Goal: Find specific page/section: Find specific page/section

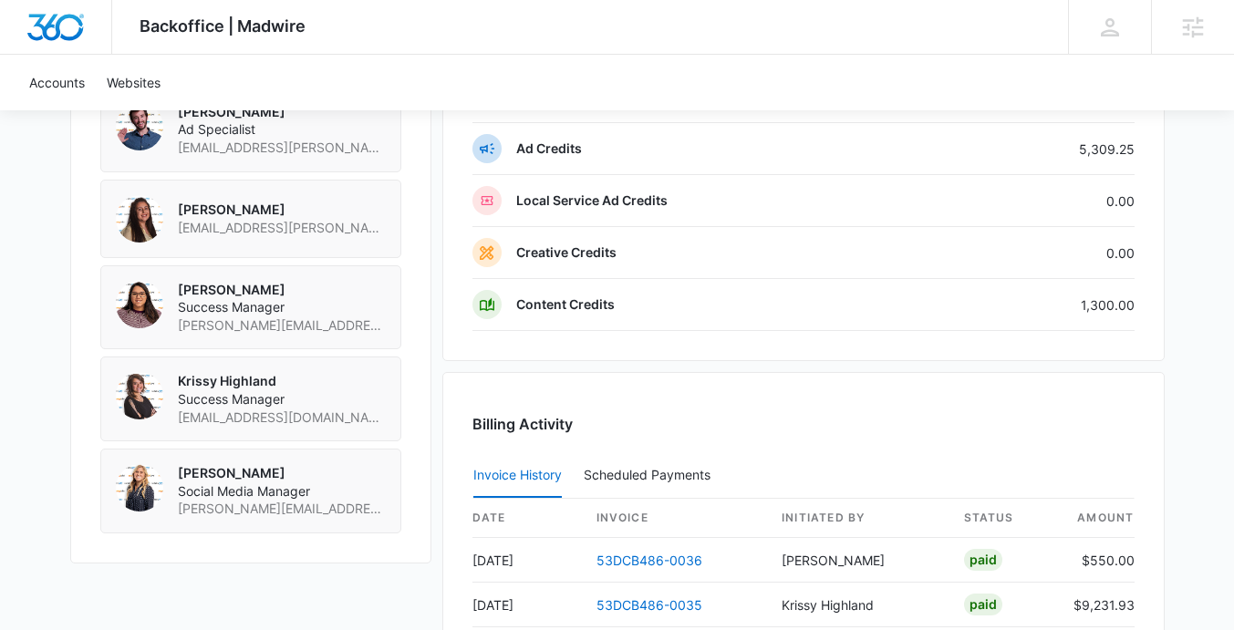
scroll to position [1514, 0]
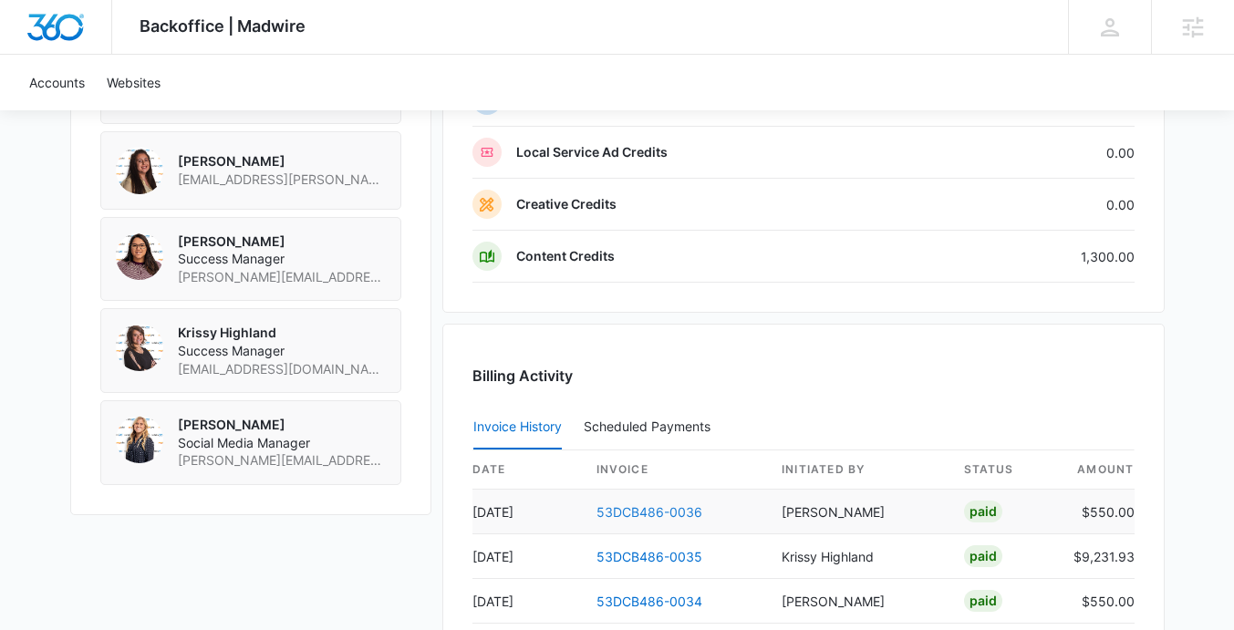
click at [635, 510] on link "53DCB486-0036" at bounding box center [650, 512] width 106 height 16
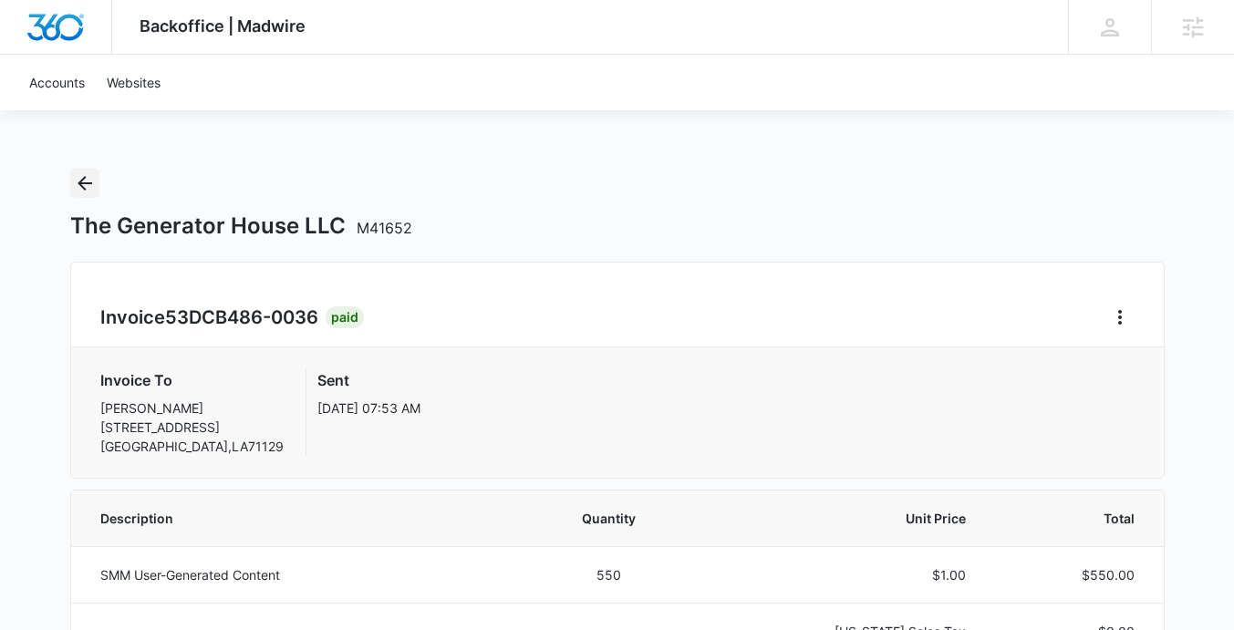
click at [84, 176] on icon "Back" at bounding box center [85, 183] width 15 height 15
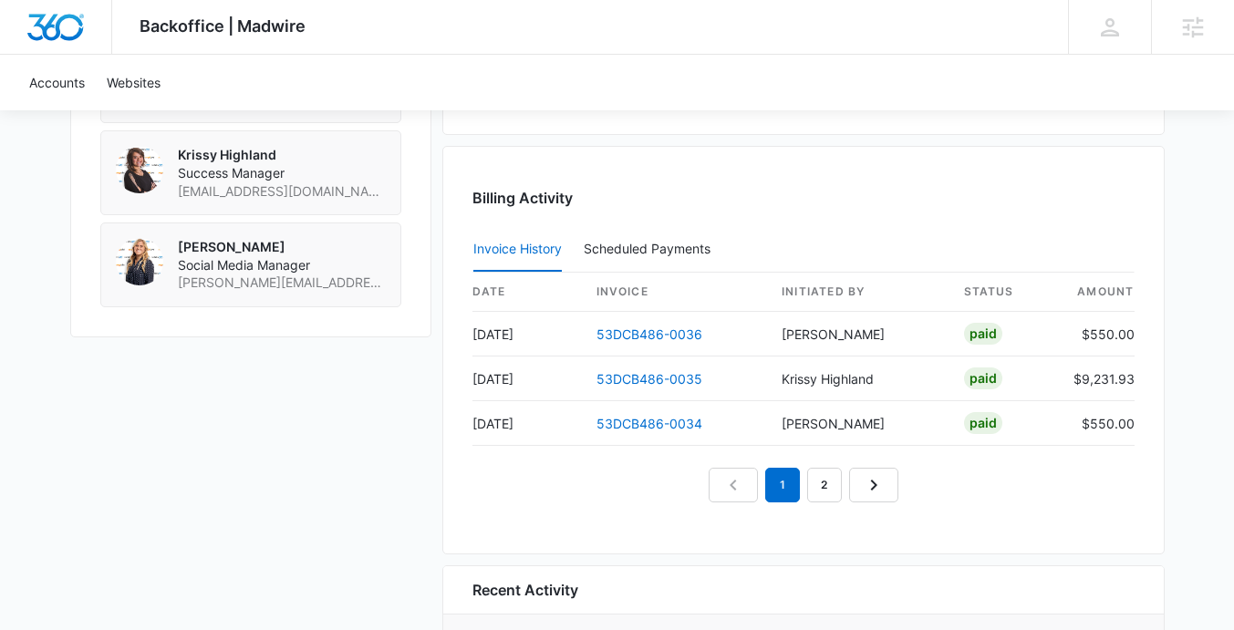
scroll to position [1696, 0]
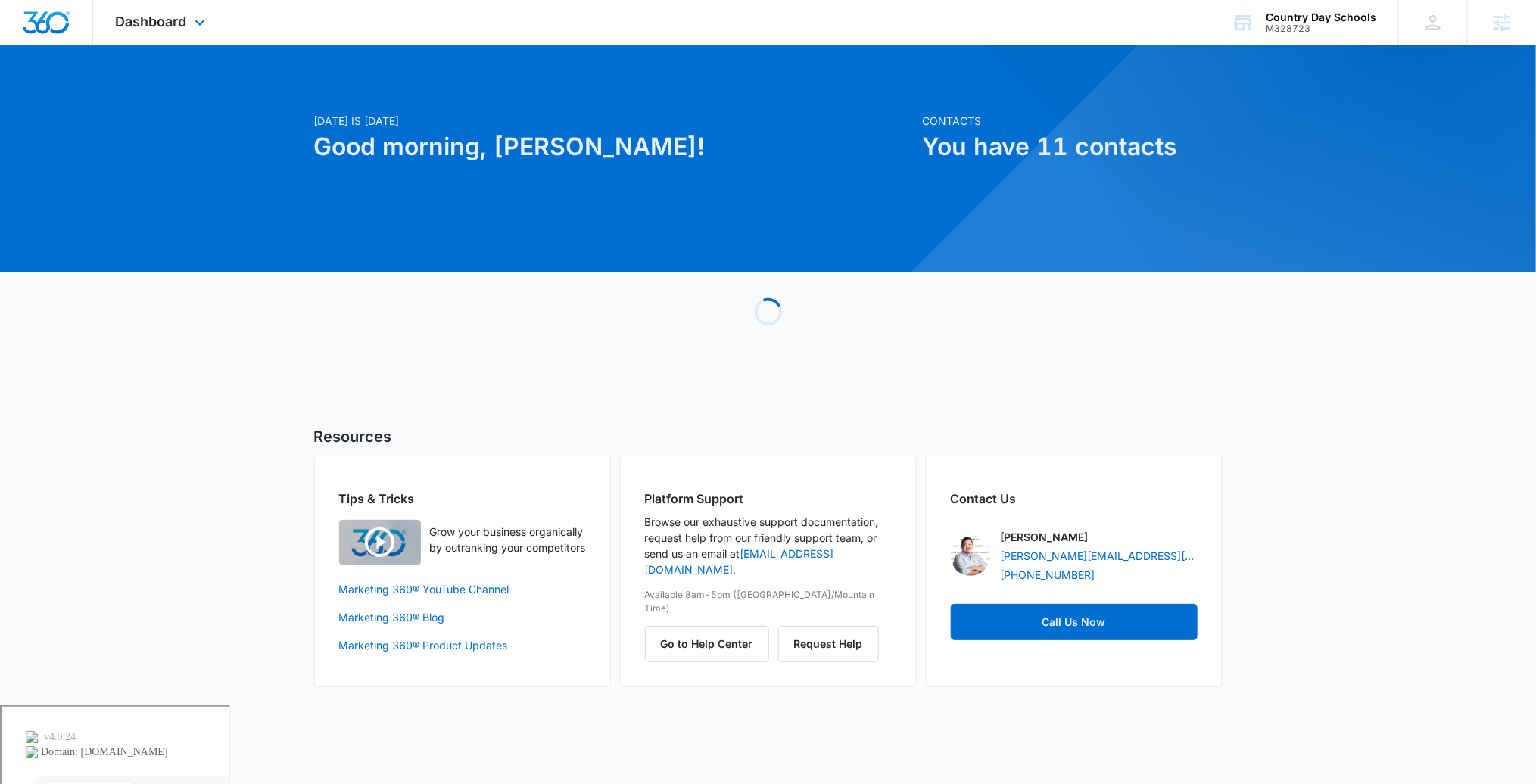
click at [163, 34] on div "Dashboard Apps Reputation Forms CRM Email Social Content Ads Intelligence Files…" at bounding box center [162, 22] width 139 height 45
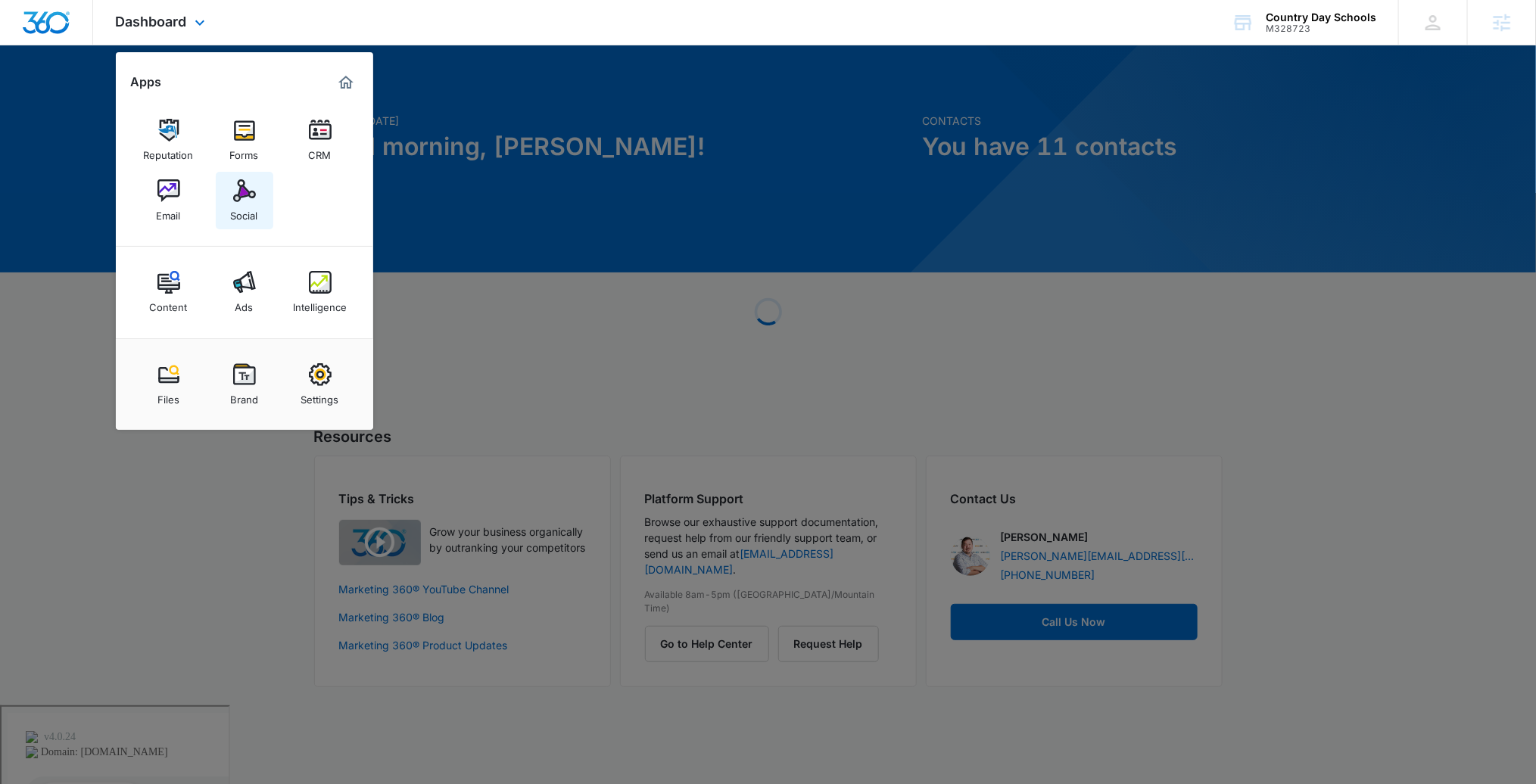
click at [246, 207] on div "Social" at bounding box center [244, 212] width 27 height 20
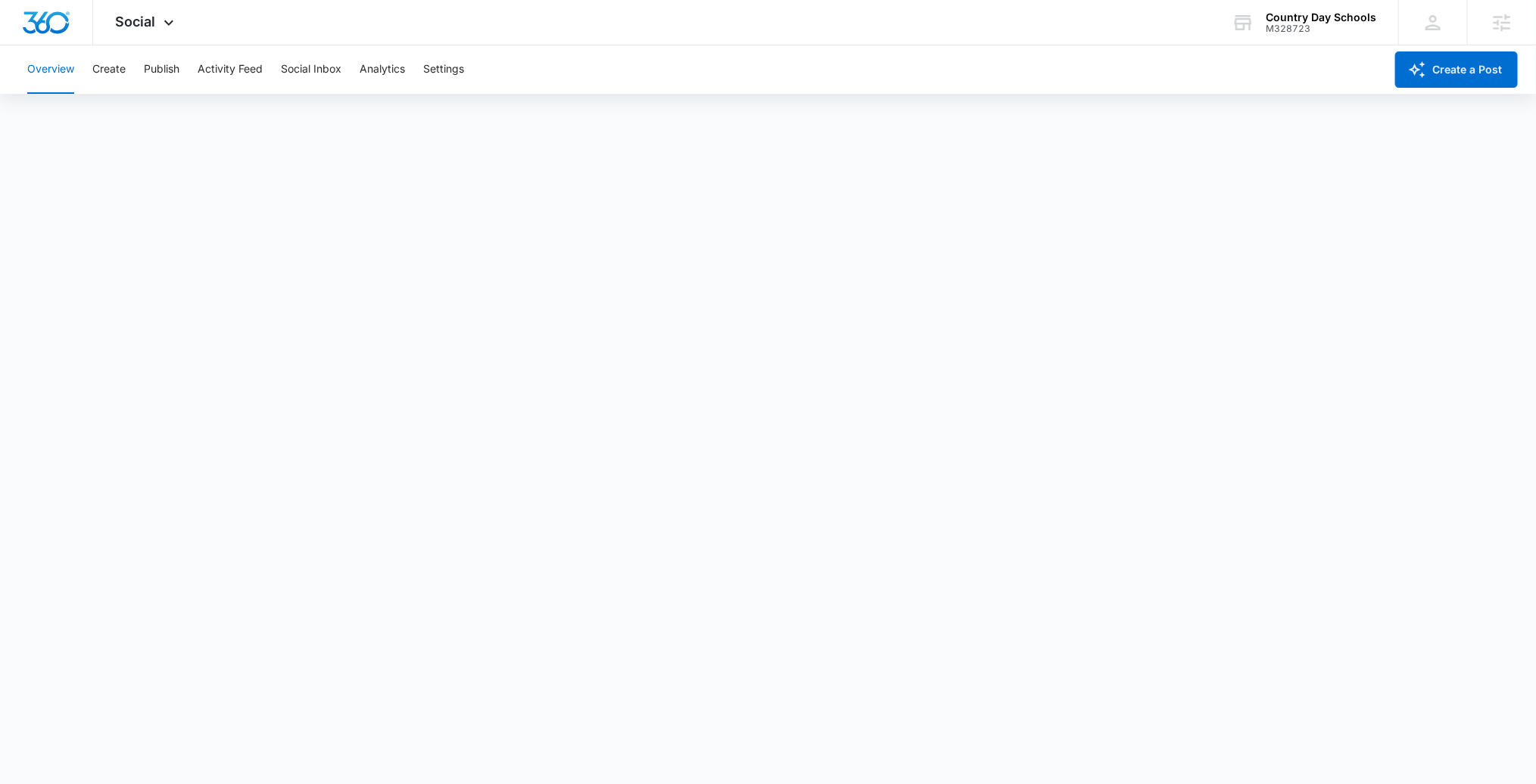
scroll to position [4, 0]
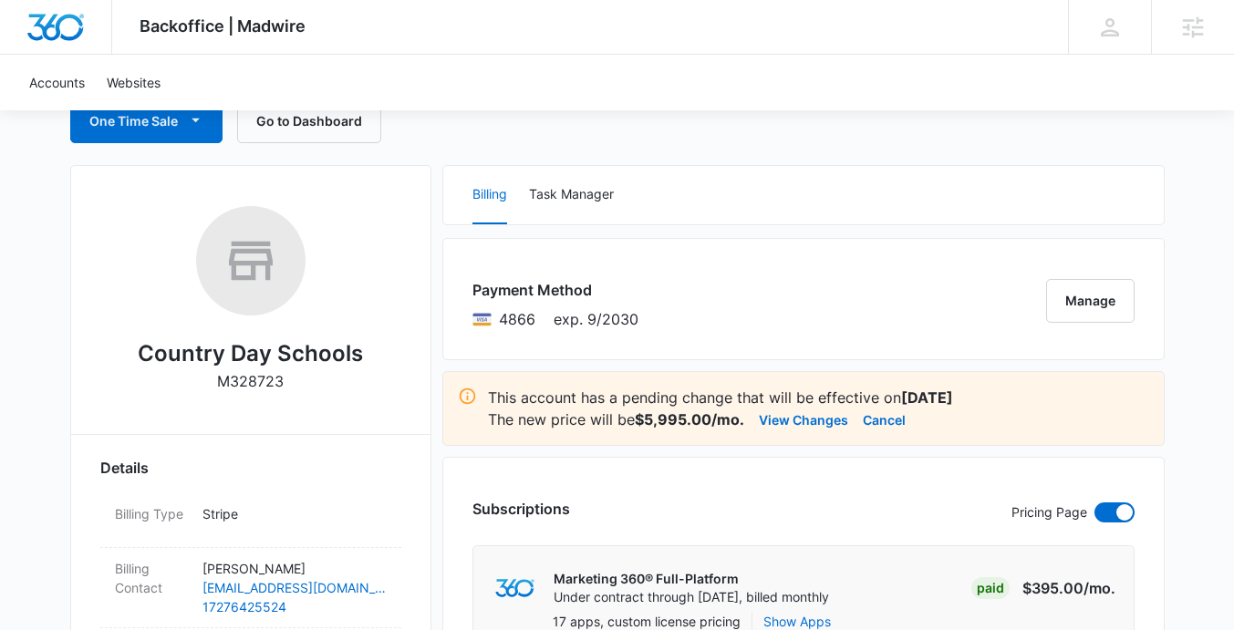
scroll to position [223, 0]
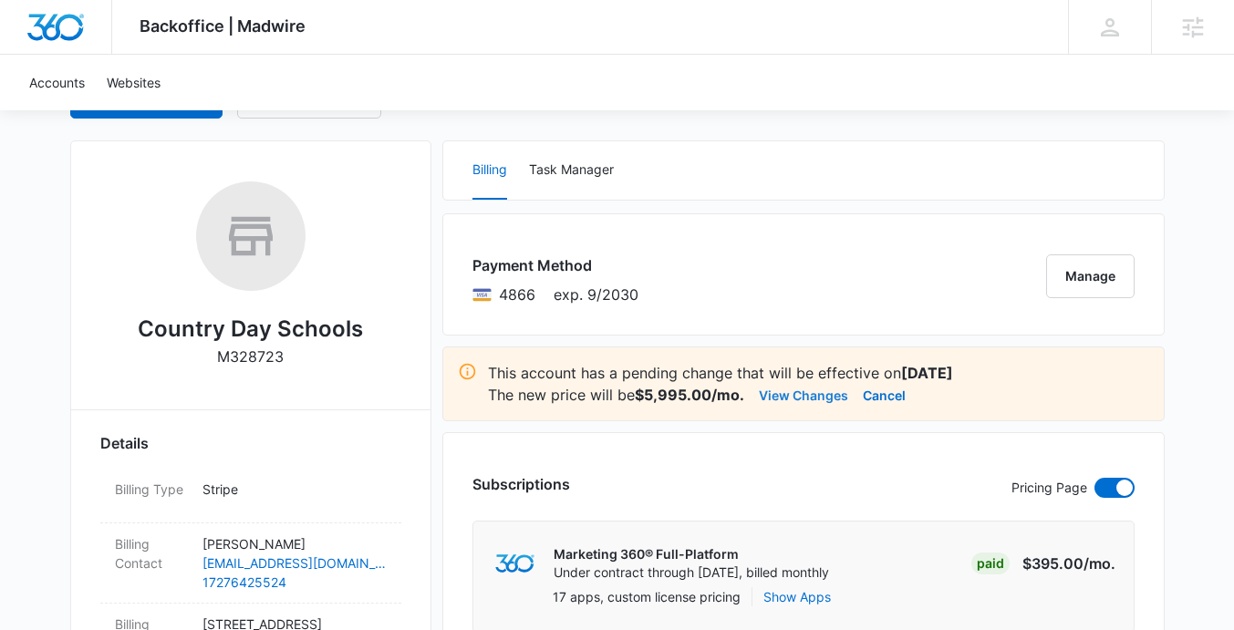
click at [805, 396] on button "View Changes" at bounding box center [803, 395] width 89 height 22
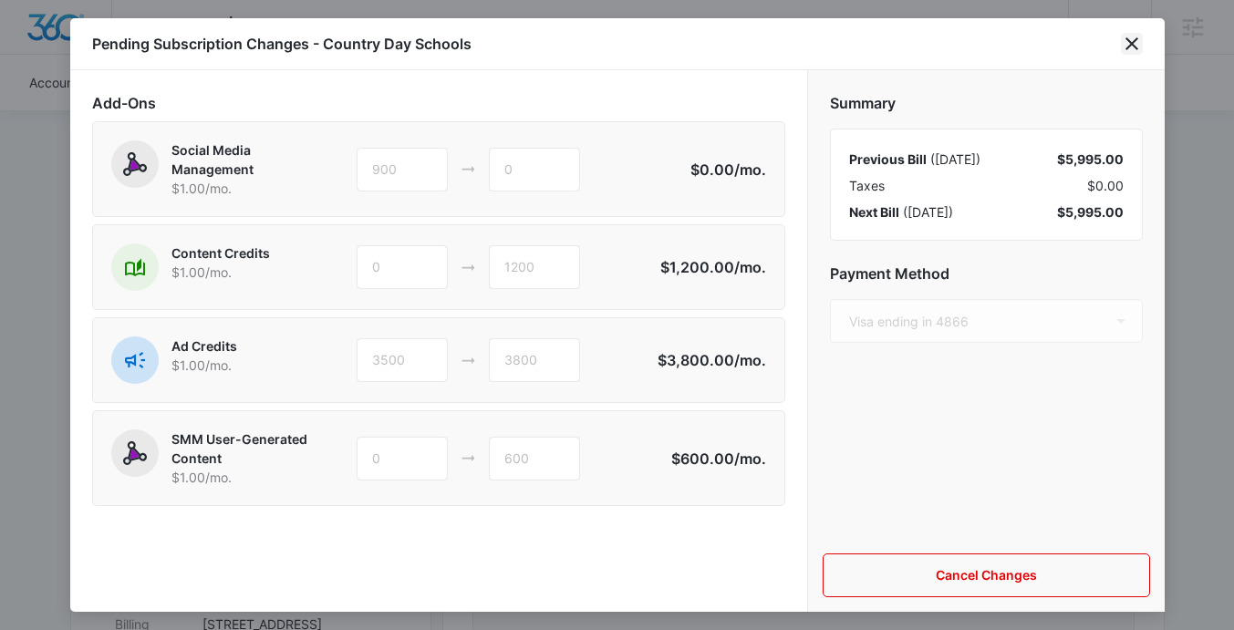
click at [1134, 45] on icon "close" at bounding box center [1132, 43] width 13 height 13
